Goal: Task Accomplishment & Management: Complete application form

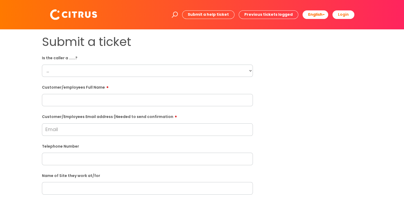
click at [129, 73] on select "... Citrus Customer Citrus Employee [DEMOGRAPHIC_DATA] Supplier" at bounding box center [147, 71] width 211 height 12
select select "Citrus Employee"
click at [42, 65] on select "... Citrus Customer Citrus Employee [DEMOGRAPHIC_DATA] Supplier" at bounding box center [147, 71] width 211 height 12
click at [57, 104] on input "text" at bounding box center [147, 100] width 211 height 12
type input "[PERSON_NAME]"
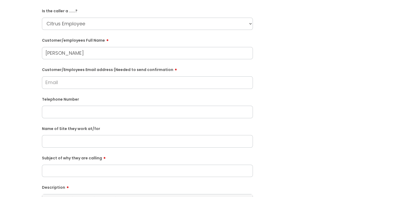
scroll to position [53, 0]
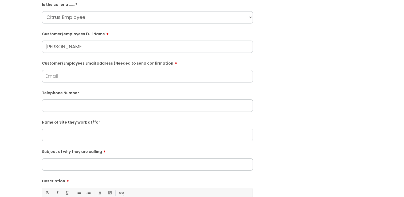
paste input "07464373382"
type input "07464373382"
click at [60, 77] on input "Customer/Employees Email address (Needed to send confirmation" at bounding box center [147, 76] width 211 height 12
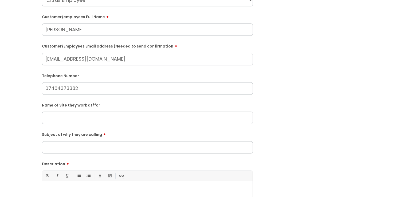
scroll to position [80, 0]
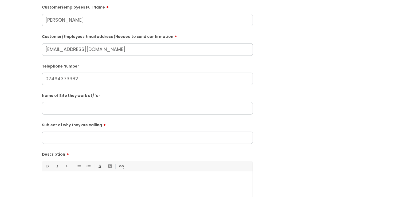
type input "[EMAIL_ADDRESS][DOMAIN_NAME]"
click at [51, 114] on input "text" at bounding box center [147, 108] width 211 height 12
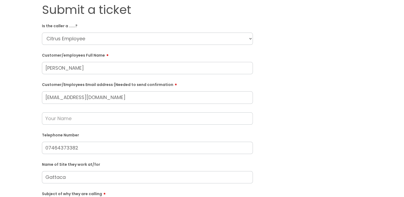
scroll to position [0, 0]
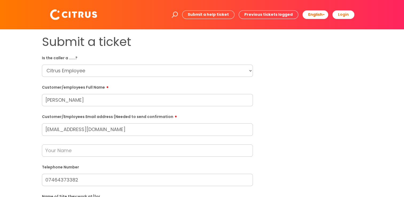
type input "Gattaca"
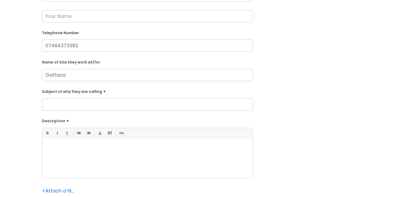
scroll to position [133, 0]
click at [58, 108] on input "Subject of why they are calling" at bounding box center [147, 105] width 211 height 12
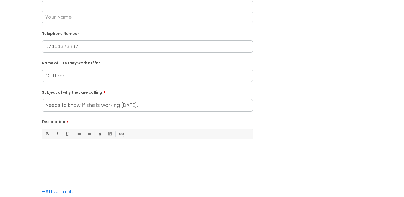
scroll to position [160, 0]
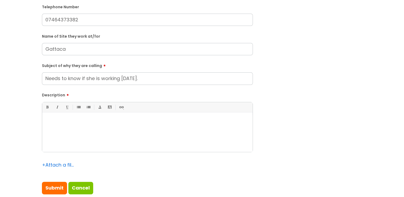
type input "Needs to know if she is working [DATE]."
click at [61, 125] on div at bounding box center [147, 133] width 210 height 37
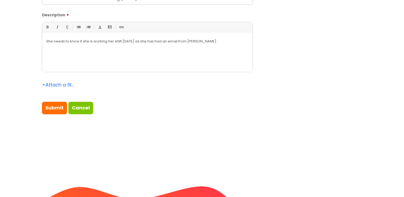
scroll to position [267, 0]
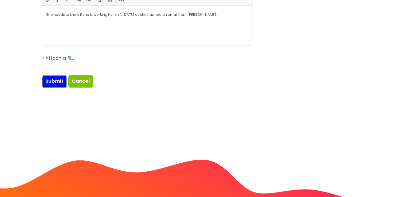
click at [55, 84] on input "Submit" at bounding box center [54, 81] width 25 height 12
type input "Please Wait..."
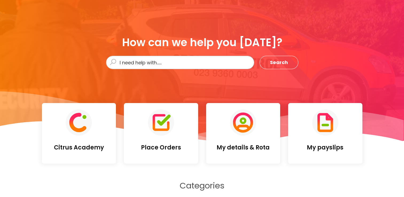
scroll to position [53, 0]
